Goal: Task Accomplishment & Management: Complete application form

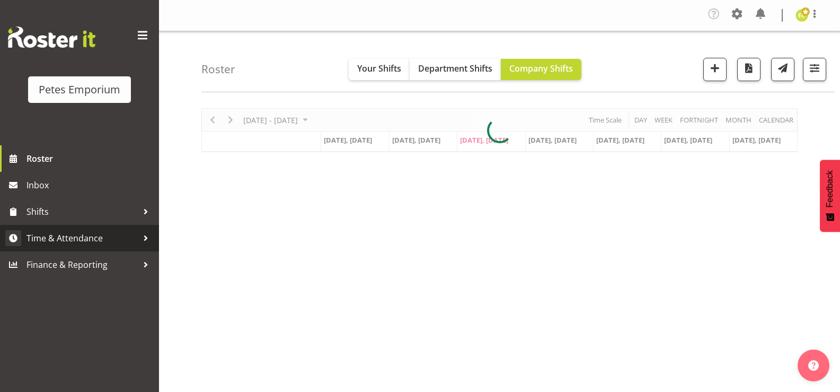
click at [136, 240] on span "Time & Attendance" at bounding box center [81, 238] width 111 height 16
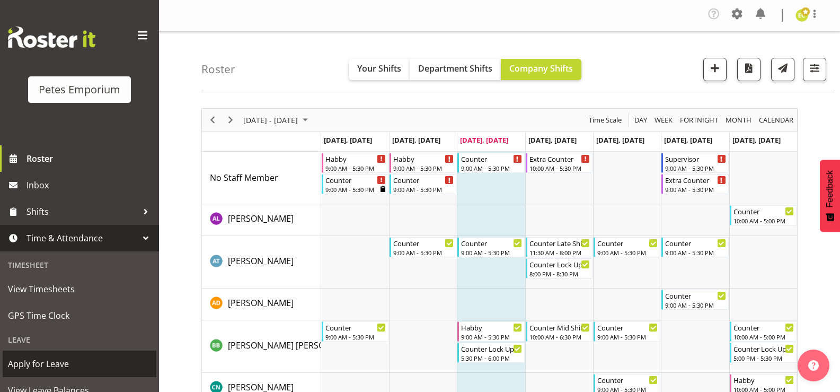
click at [55, 369] on span "Apply for Leave" at bounding box center [79, 364] width 143 height 16
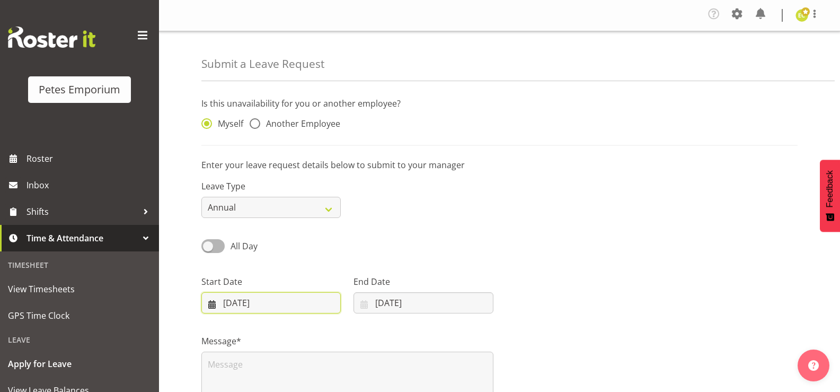
click at [208, 306] on input "03/09/2025" at bounding box center [270, 302] width 139 height 21
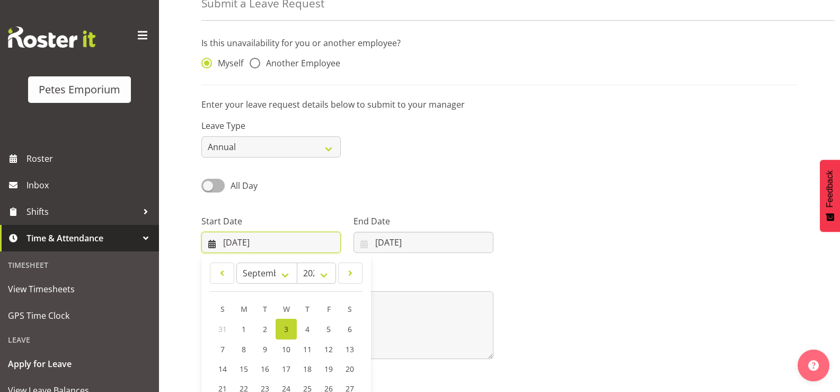
scroll to position [141, 0]
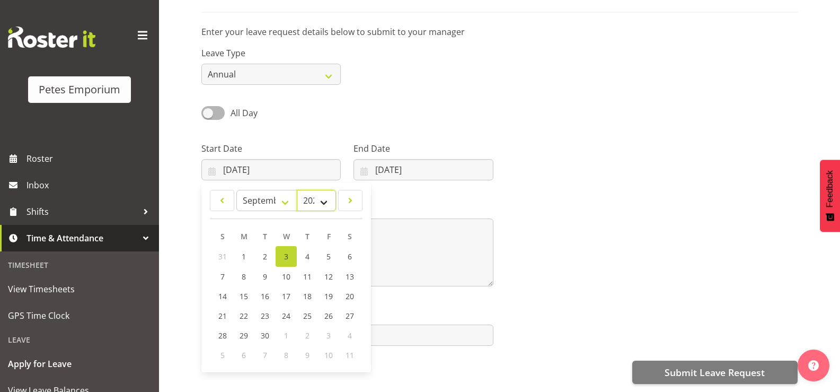
click at [324, 194] on select "2035 2034 2033 2032 2031 2030 2029 2028 2027 2026 2025 2024 2023 2022 2021 2020…" at bounding box center [316, 200] width 39 height 21
click at [297, 190] on select "2035 2034 2033 2032 2031 2030 2029 2028 2027 2026 2025 2024 2023 2022 2021 2020…" at bounding box center [316, 200] width 39 height 21
click at [285, 191] on select "January February March April May June July August September October November De…" at bounding box center [266, 200] width 61 height 21
select select "11"
click at [236, 190] on select "January February March April May June July August September October November De…" at bounding box center [266, 200] width 61 height 21
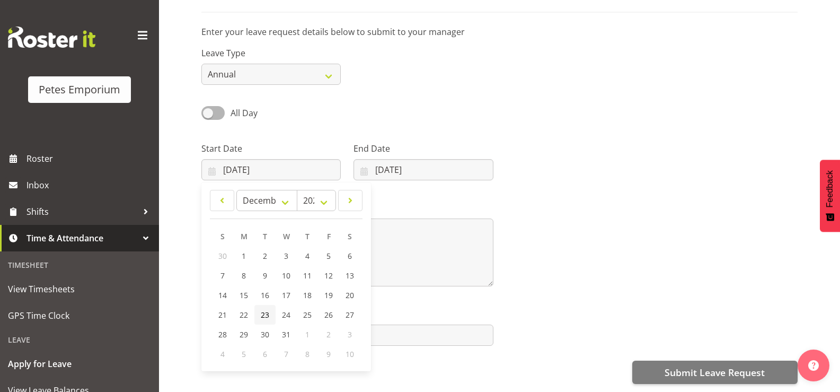
click at [261, 309] on span "23" at bounding box center [265, 314] width 8 height 10
type input "23/12/2025"
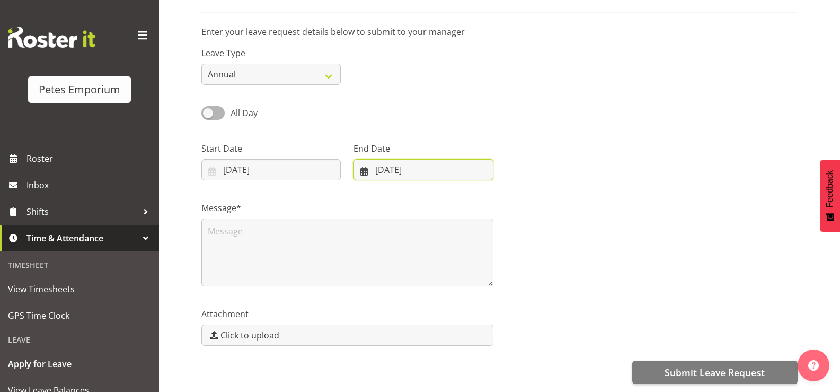
click at [363, 159] on input "03/09/2025" at bounding box center [422, 169] width 139 height 21
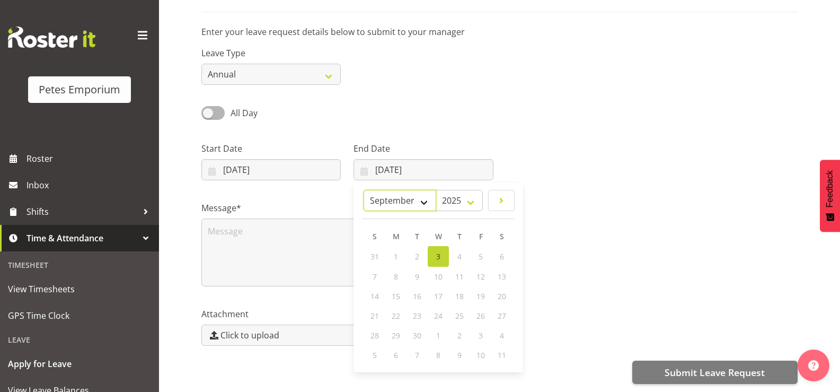
click at [418, 195] on select "January February March April May June July August September October November De…" at bounding box center [400, 200] width 73 height 21
select select "11"
click at [364, 190] on select "January February March April May June July August September October November De…" at bounding box center [400, 200] width 73 height 21
click at [374, 329] on span "28" at bounding box center [374, 334] width 8 height 10
type input "28/12/2025"
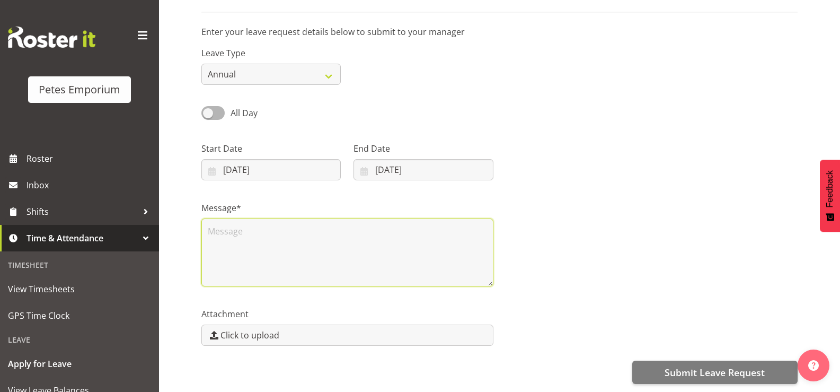
click at [271, 251] on textarea at bounding box center [347, 252] width 292 height 68
click at [386, 240] on textarea "xmas childcare arrangements" at bounding box center [347, 252] width 292 height 68
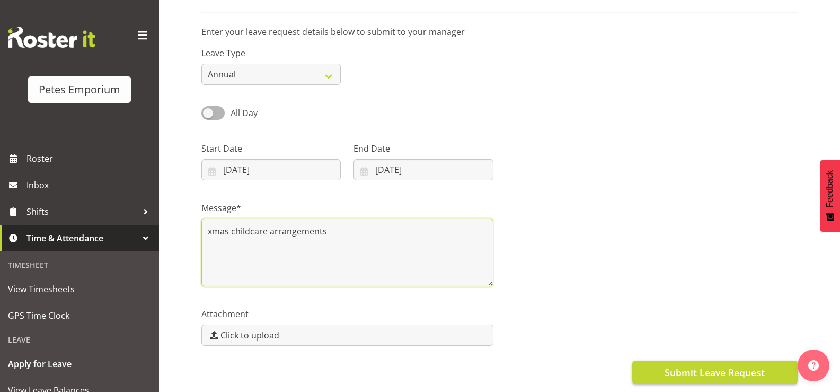
type textarea "xmas childcare arrangements"
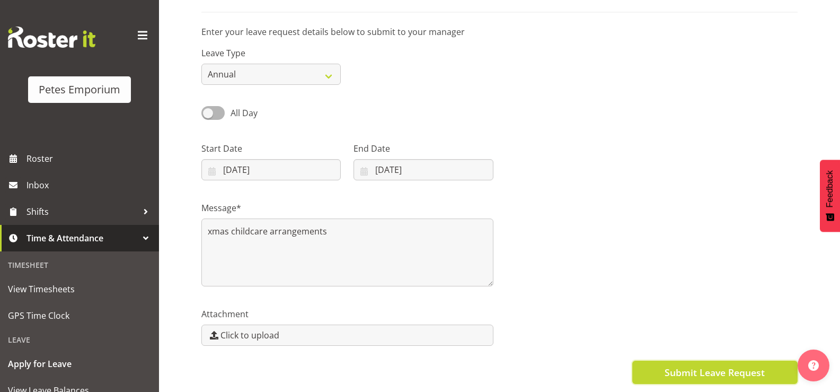
click at [721, 365] on span "Submit Leave Request" at bounding box center [715, 372] width 100 height 14
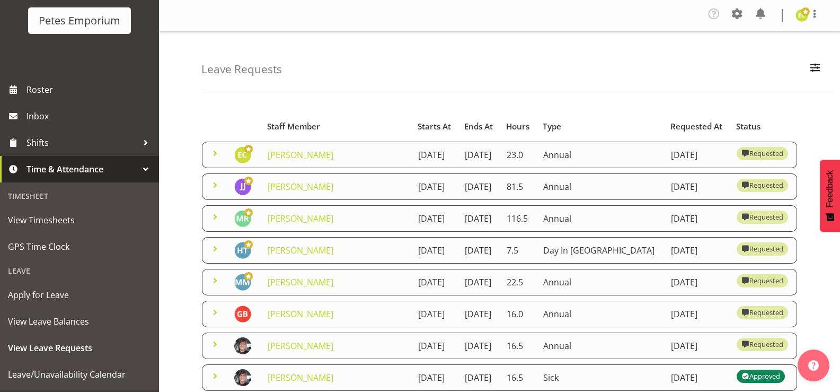
scroll to position [94, 0]
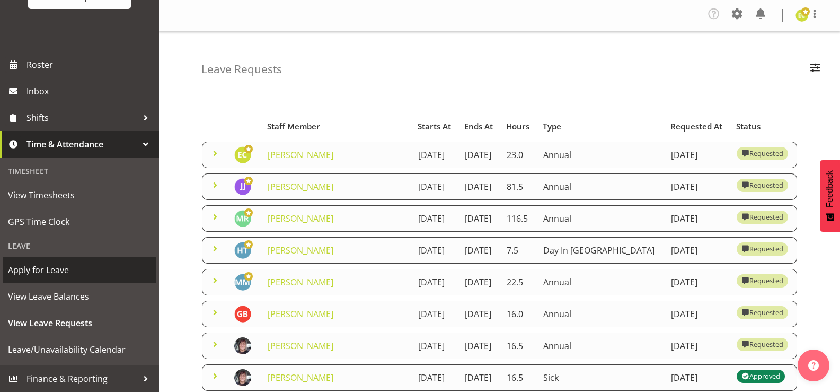
click at [46, 265] on span "Apply for Leave" at bounding box center [79, 270] width 143 height 16
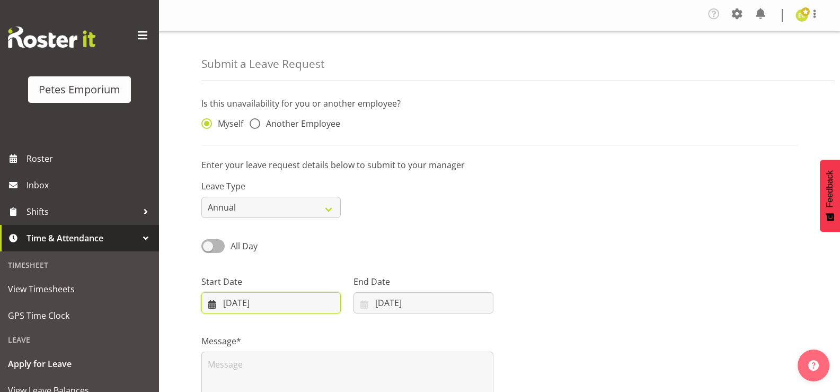
click at [210, 305] on input "03/09/2025" at bounding box center [270, 302] width 139 height 21
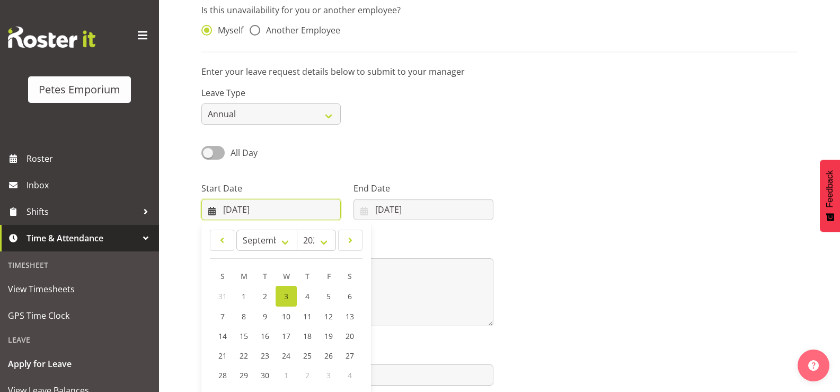
scroll to position [141, 0]
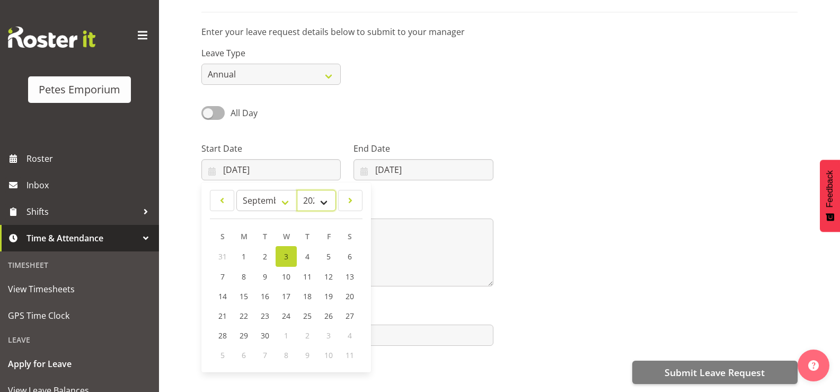
click at [329, 199] on select "2035 2034 2033 2032 2031 2030 2029 2028 2027 2026 2025 2024 2023 2022 2021 2020…" at bounding box center [316, 200] width 39 height 21
select select "2026"
click at [297, 190] on select "2035 2034 2033 2032 2031 2030 2029 2028 2027 2026 2025 2024 2023 2022 2021 2020…" at bounding box center [316, 200] width 39 height 21
click at [279, 190] on select "January February March April May June July August September October November De…" at bounding box center [266, 200] width 61 height 21
select select "0"
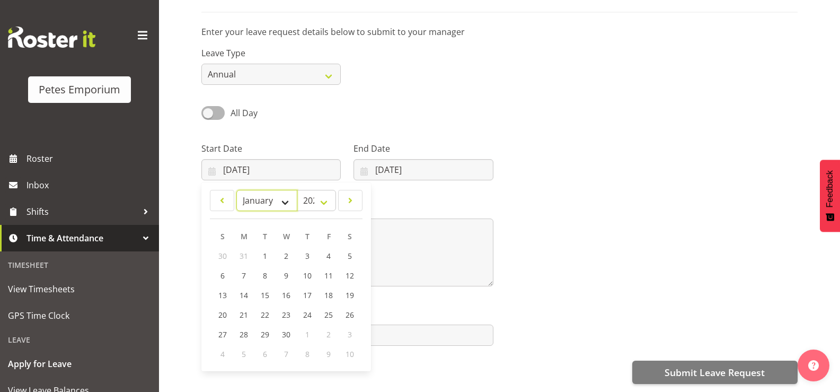
click at [236, 190] on select "January February March April May June July August September October November De…" at bounding box center [266, 200] width 61 height 21
click at [266, 290] on span "13" at bounding box center [265, 295] width 8 height 10
type input "13/01/2026"
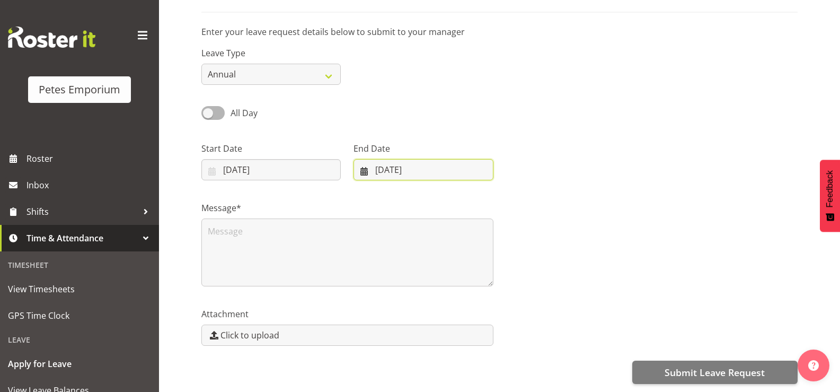
click at [362, 161] on input "03/09/2025" at bounding box center [422, 169] width 139 height 21
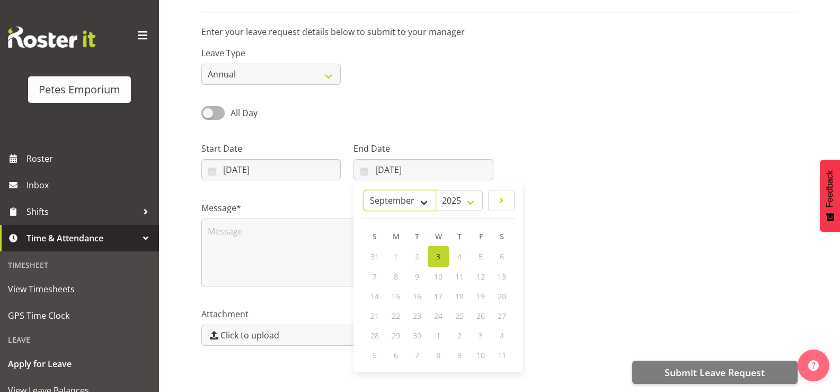
click at [417, 190] on select "January February March April May June July August September October November De…" at bounding box center [400, 200] width 73 height 21
select select "0"
click at [364, 190] on select "January February March April May June July August September October November De…" at bounding box center [400, 200] width 73 height 21
click at [465, 193] on select "2035 2034 2033 2032 2031 2030 2029 2028 2027 2026 2025" at bounding box center [459, 200] width 47 height 21
select select "2026"
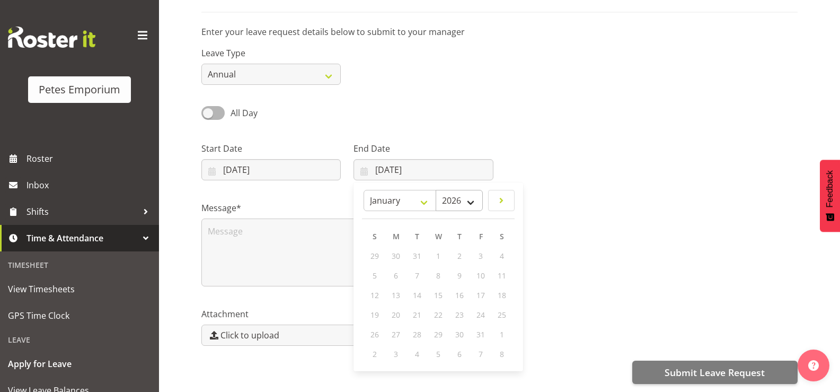
click at [436, 190] on select "2035 2034 2033 2032 2031 2030 2029 2028 2027 2026 2025" at bounding box center [459, 200] width 47 height 21
click at [459, 309] on span "22" at bounding box center [459, 314] width 8 height 10
type input "22/01/2026"
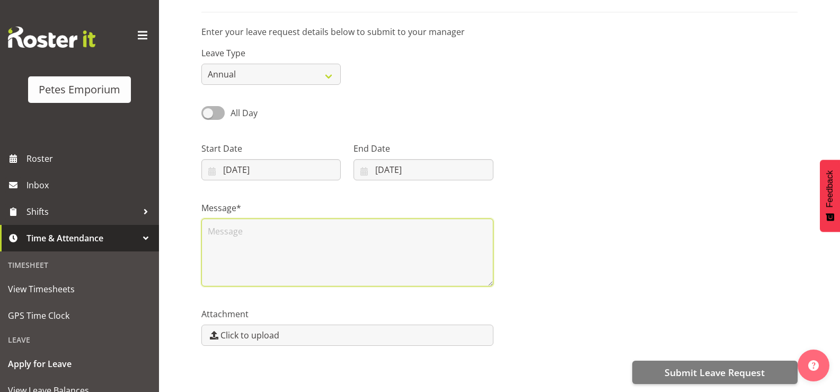
click at [316, 228] on textarea at bounding box center [347, 252] width 292 height 68
click at [233, 220] on textarea "time over to cover" at bounding box center [347, 252] width 292 height 68
click at [284, 218] on textarea "time off to cover" at bounding box center [347, 252] width 292 height 68
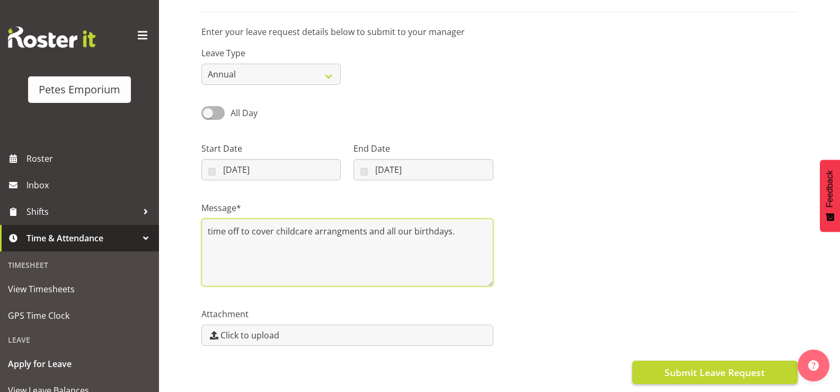
type textarea "time off to cover childcare arrangments and all our birthdays."
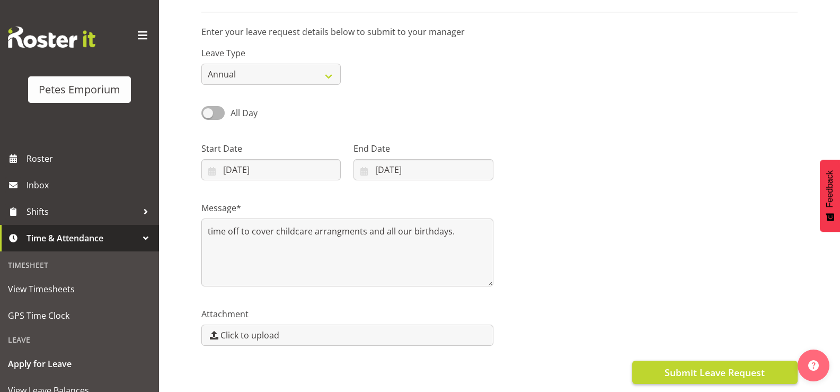
click at [716, 365] on span "Submit Leave Request" at bounding box center [715, 372] width 100 height 14
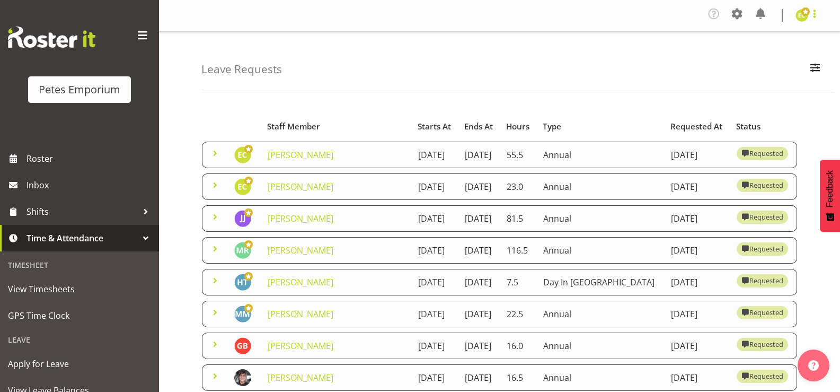
click at [817, 14] on span at bounding box center [814, 13] width 13 height 13
click at [758, 58] on link "Log Out" at bounding box center [770, 58] width 102 height 19
